Goal: Task Accomplishment & Management: Manage account settings

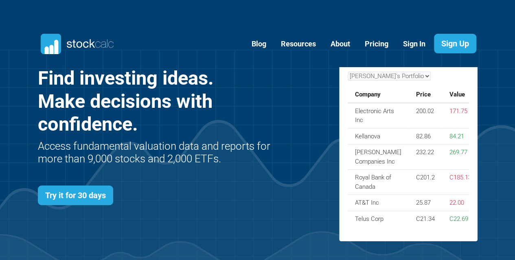
scroll to position [326, 464]
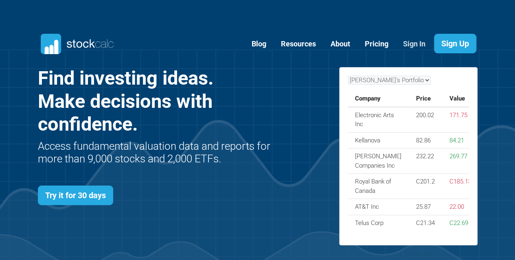
click at [415, 44] on link "Sign In" at bounding box center [414, 44] width 35 height 20
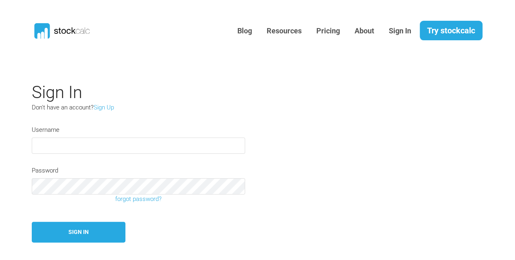
type input "Frankchamandy"
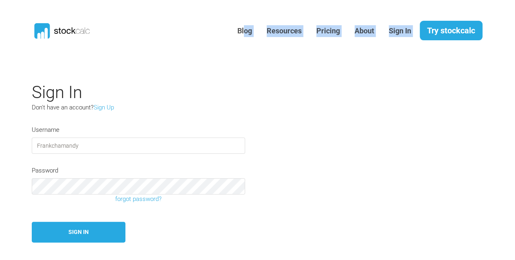
drag, startPoint x: 447, startPoint y: 6, endPoint x: 236, endPoint y: 7, distance: 210.5
click at [236, 7] on nav "Blog Resources Pricing About Sign In" at bounding box center [257, 26] width 515 height 52
